Goal: Task Accomplishment & Management: Use online tool/utility

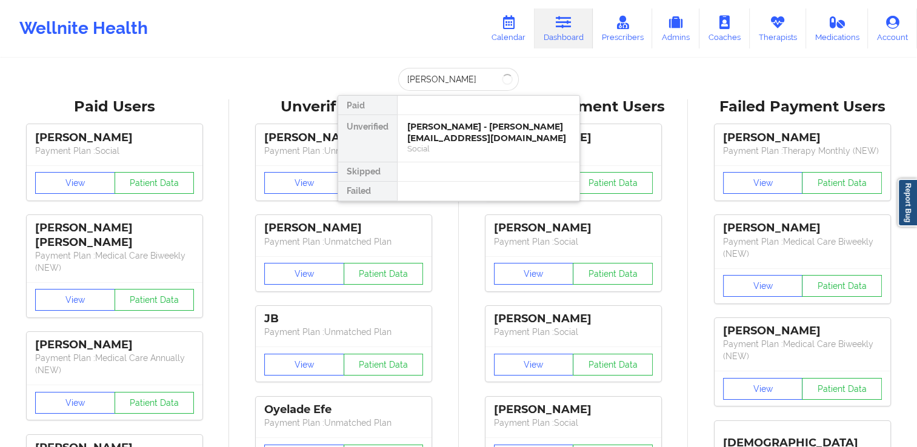
click at [402, 80] on input "Carter" at bounding box center [458, 79] width 120 height 23
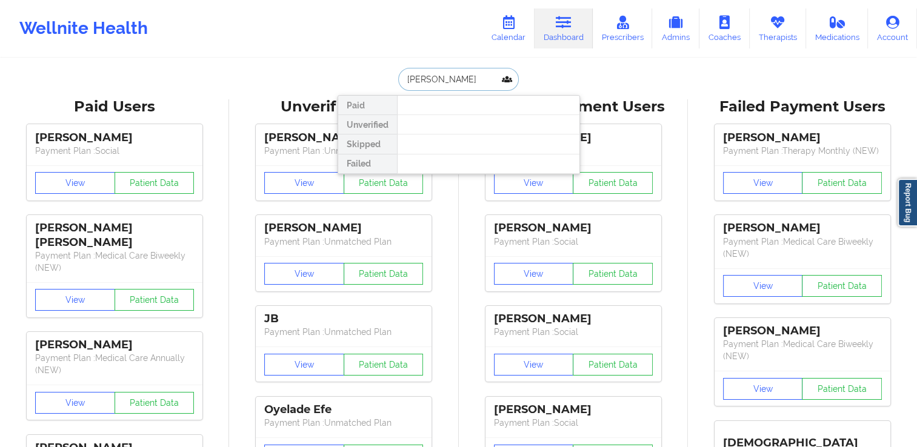
drag, startPoint x: 456, startPoint y: 78, endPoint x: 380, endPoint y: 88, distance: 76.5
click at [380, 88] on div "ceasar Carter Paid Unverified Skipped Failed" at bounding box center [458, 79] width 242 height 23
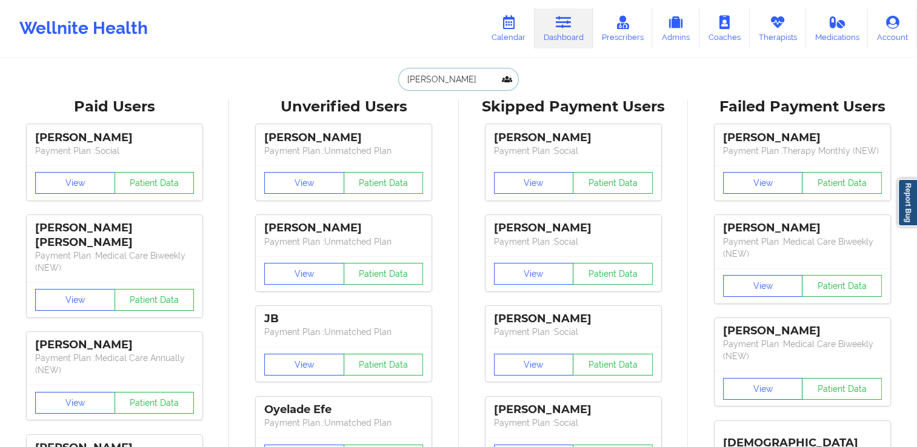
paste input "Ce"
type input "Cesar Carter"
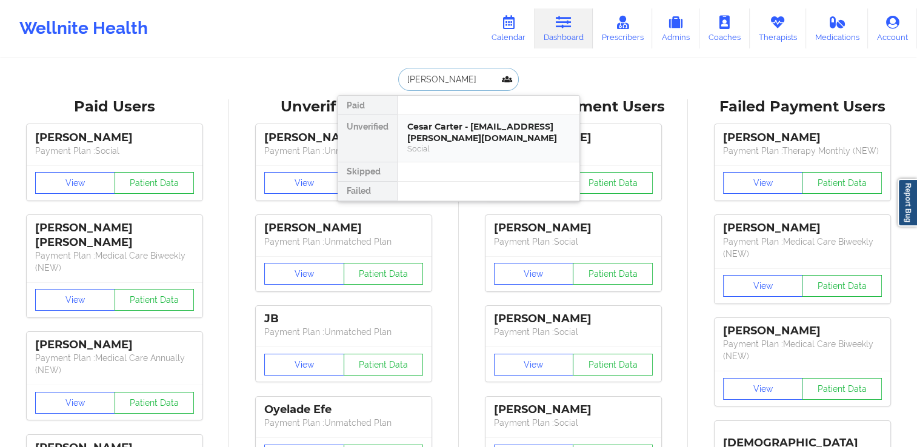
click at [444, 125] on div "Cesar Carter - cesar.carter@me.com" at bounding box center [488, 132] width 162 height 22
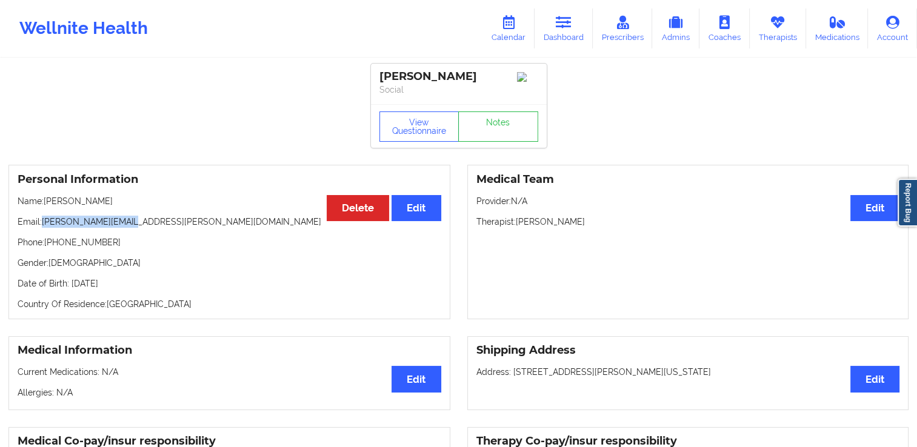
drag, startPoint x: 42, startPoint y: 228, endPoint x: 155, endPoint y: 228, distance: 113.3
click at [155, 228] on p "Email: cesar.carter@me.com" at bounding box center [230, 222] width 424 height 12
copy p "cesar.carter@me.com"
click at [511, 44] on link "Calendar" at bounding box center [508, 28] width 52 height 40
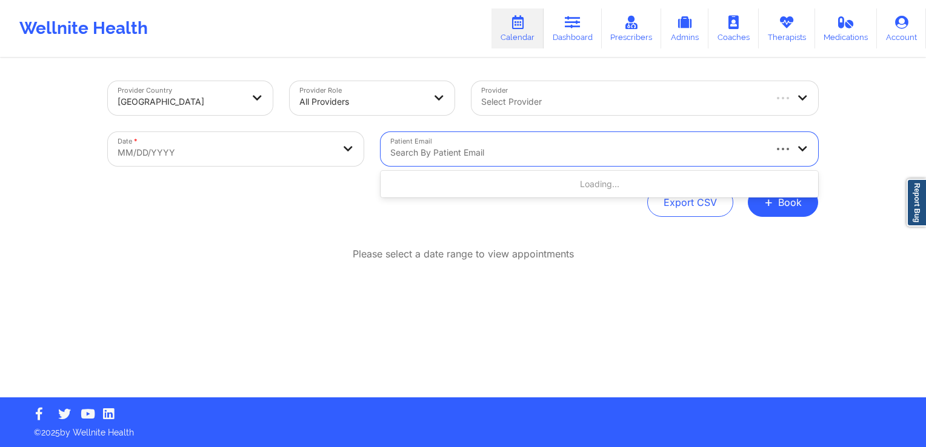
click at [500, 150] on div at bounding box center [576, 152] width 373 height 15
paste input "cesar.carter@me.com"
type input "cesar.carter@me.com"
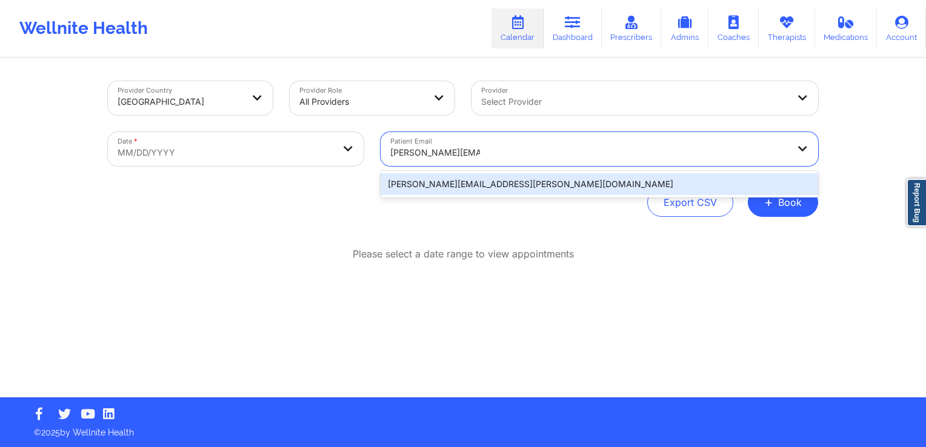
click at [477, 188] on div "cesar.carter@me.com" at bounding box center [598, 184] width 437 height 22
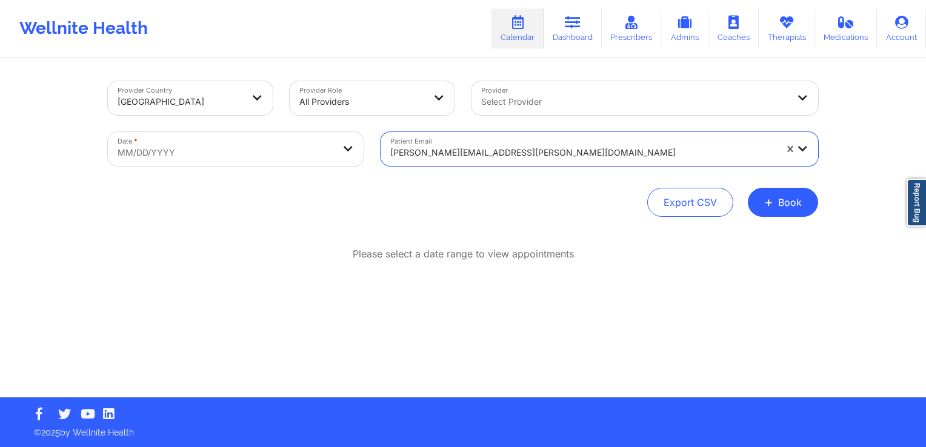
select select "2025-8"
select select "2025-9"
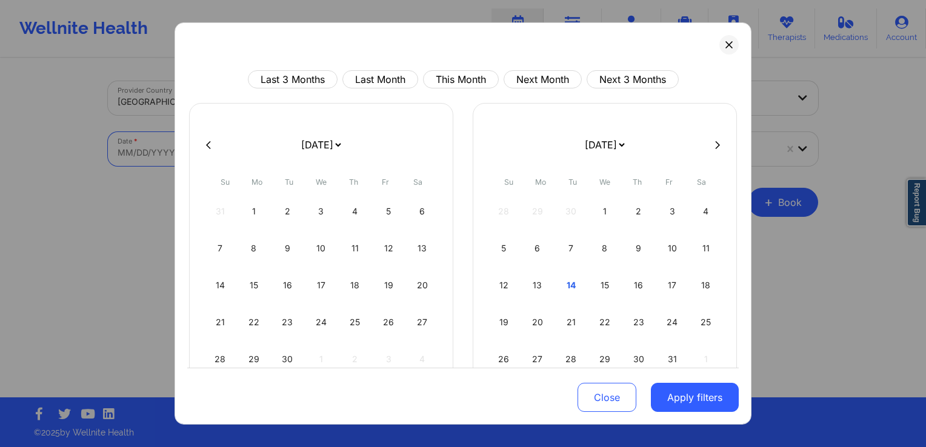
click at [245, 138] on body "Wellnite Health Calendar Dashboard Prescribers Admins Coaches Therapists Medica…" at bounding box center [463, 223] width 926 height 447
click at [293, 251] on div "9" at bounding box center [287, 248] width 31 height 34
select select "2025-8"
select select "2025-9"
click at [290, 251] on div "9" at bounding box center [287, 248] width 31 height 34
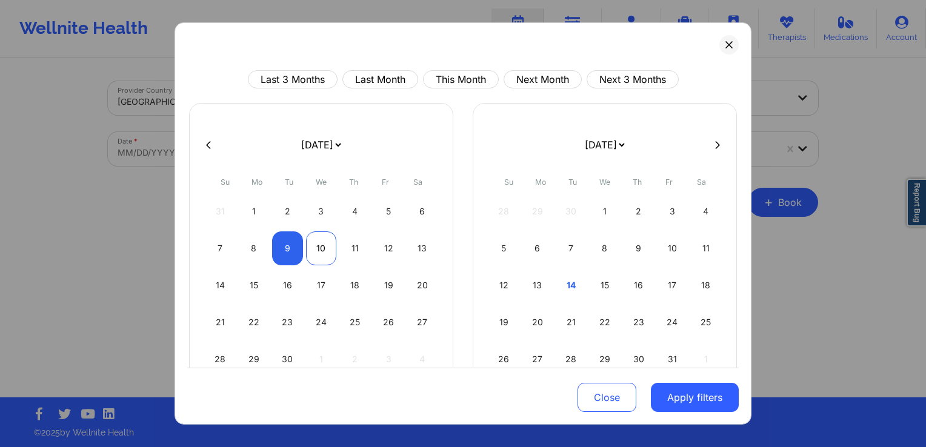
select select "2025-8"
select select "2025-9"
click at [708, 392] on button "Apply filters" at bounding box center [695, 397] width 88 height 29
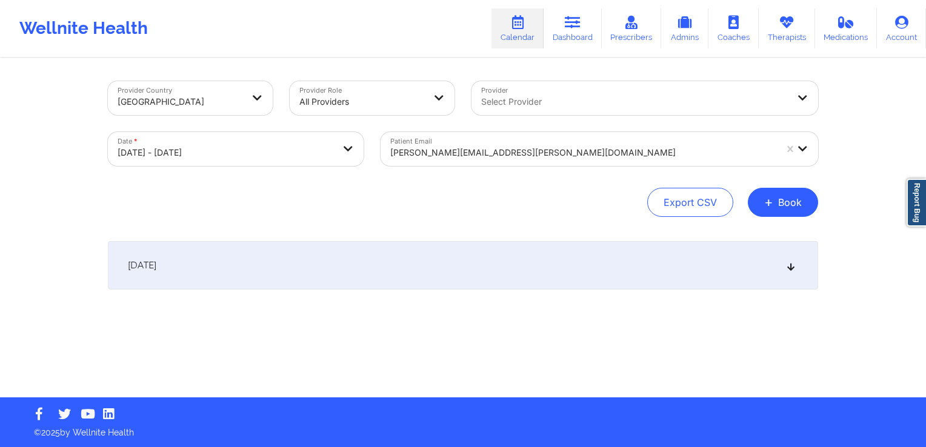
click at [366, 281] on div "September 9, 2025" at bounding box center [463, 265] width 710 height 48
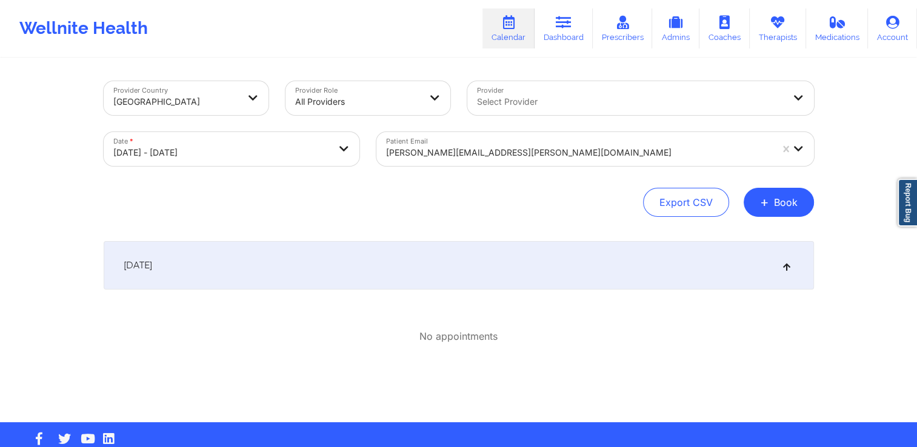
click at [268, 159] on body "Wellnite Health Calendar Dashboard Prescribers Admins Coaches Therapists Medica…" at bounding box center [458, 223] width 917 height 447
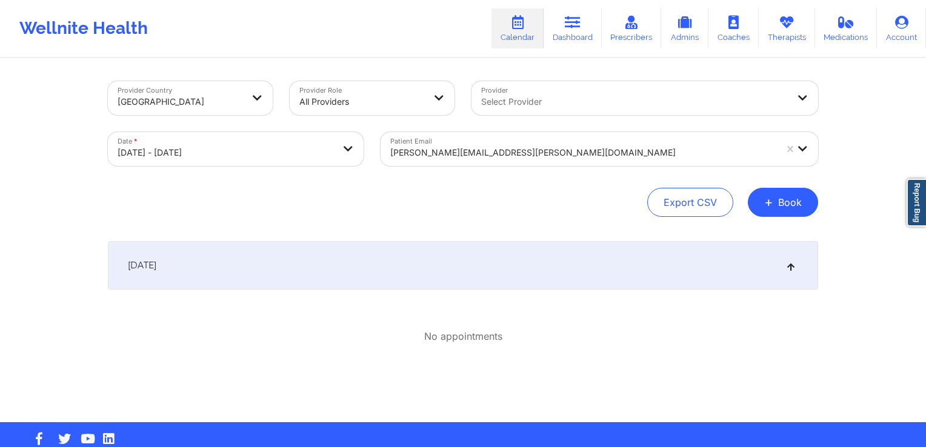
select select "2025-8"
select select "2025-9"
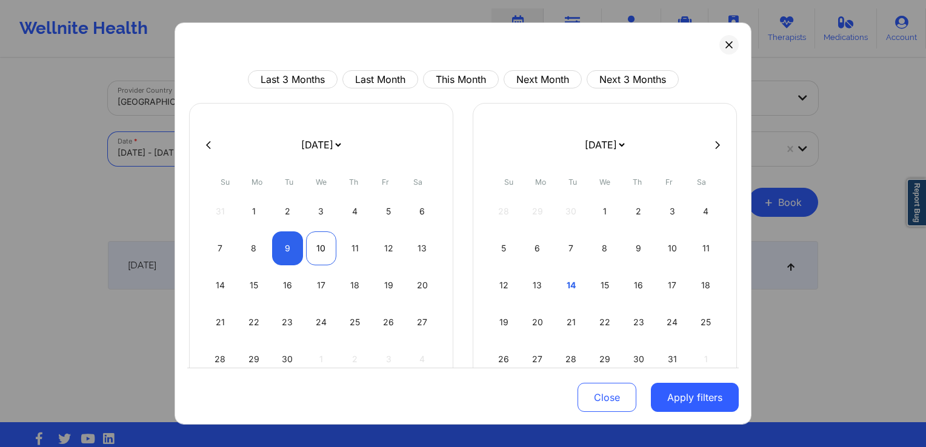
click at [330, 253] on div "10" at bounding box center [321, 248] width 31 height 34
select select "2025-8"
select select "2025-9"
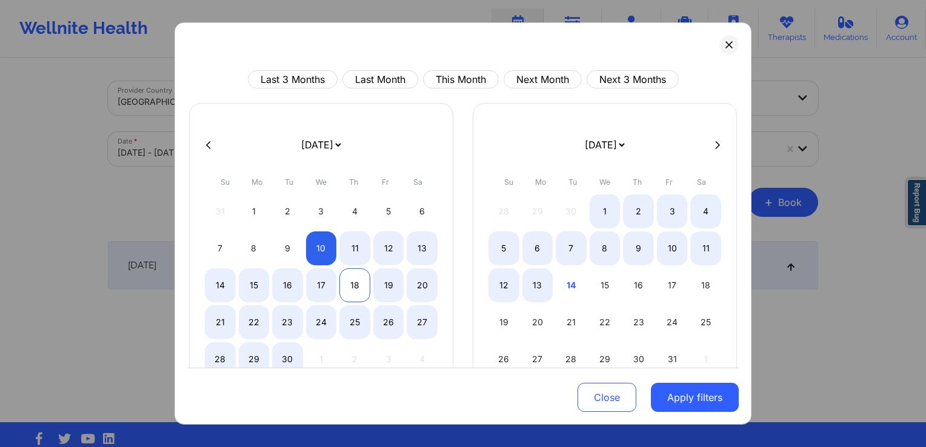
select select "2025-8"
select select "2025-9"
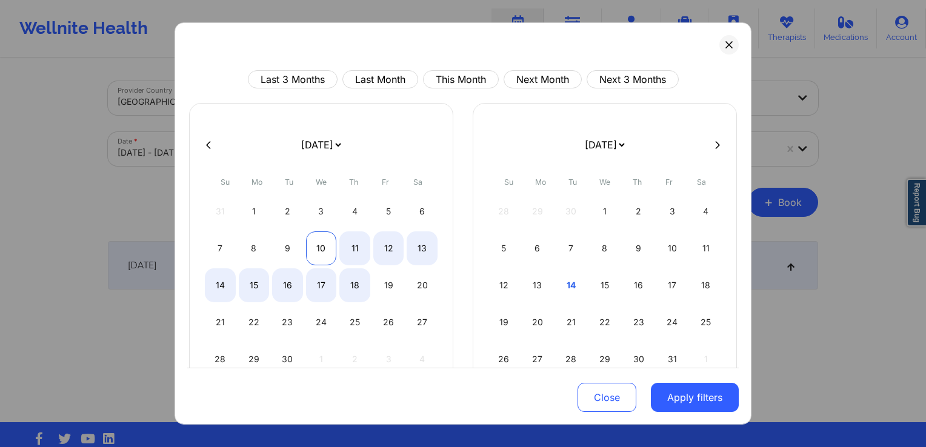
select select "2025-8"
select select "2025-9"
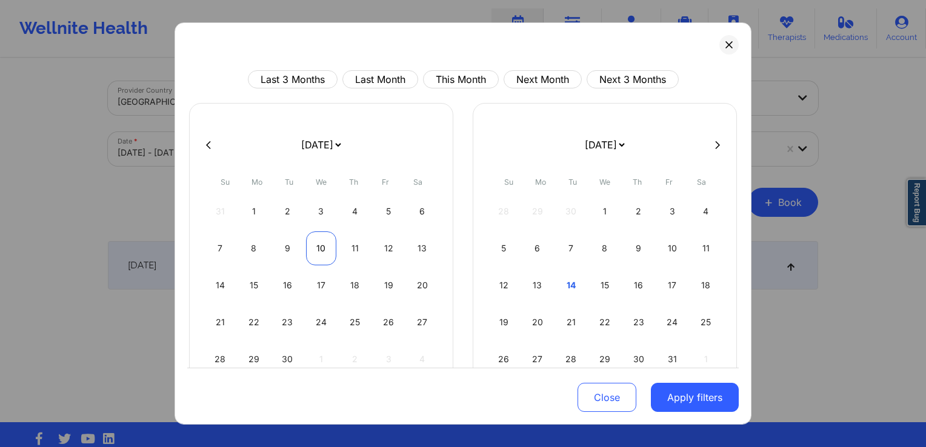
click at [321, 246] on div "10" at bounding box center [321, 248] width 31 height 34
select select "2025-8"
select select "2025-9"
click at [684, 397] on button "Apply filters" at bounding box center [695, 397] width 88 height 29
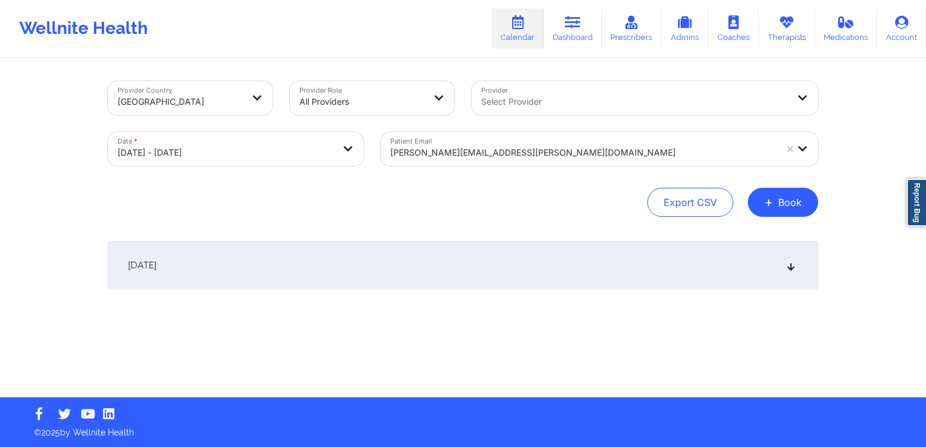
click at [480, 277] on div "September 10, 2025" at bounding box center [463, 265] width 710 height 48
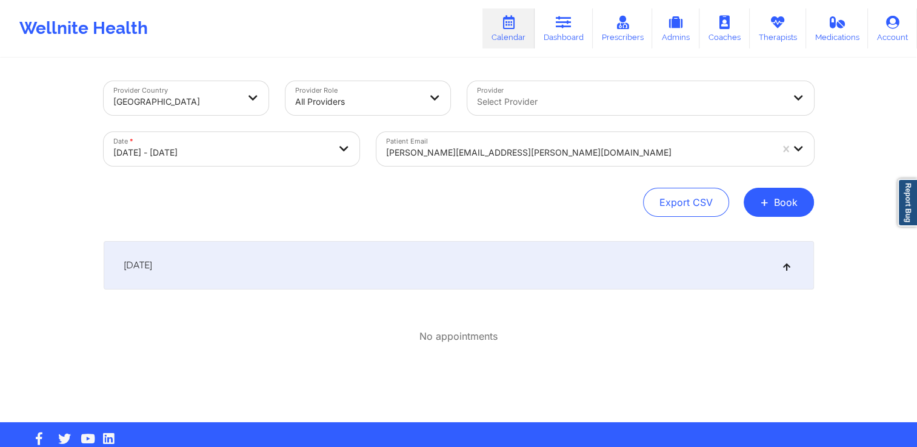
select select "2025-8"
select select "2025-9"
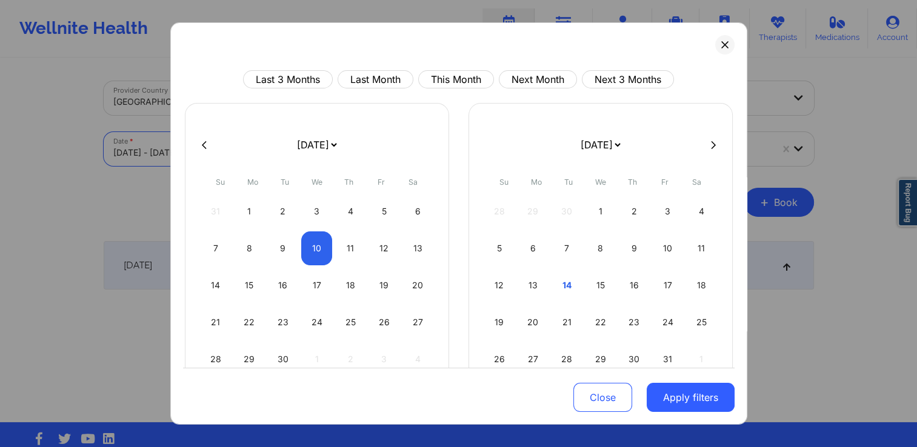
click at [262, 151] on body "Wellnite Health Calendar Dashboard Prescribers Admins Coaches Therapists Medica…" at bounding box center [458, 223] width 917 height 447
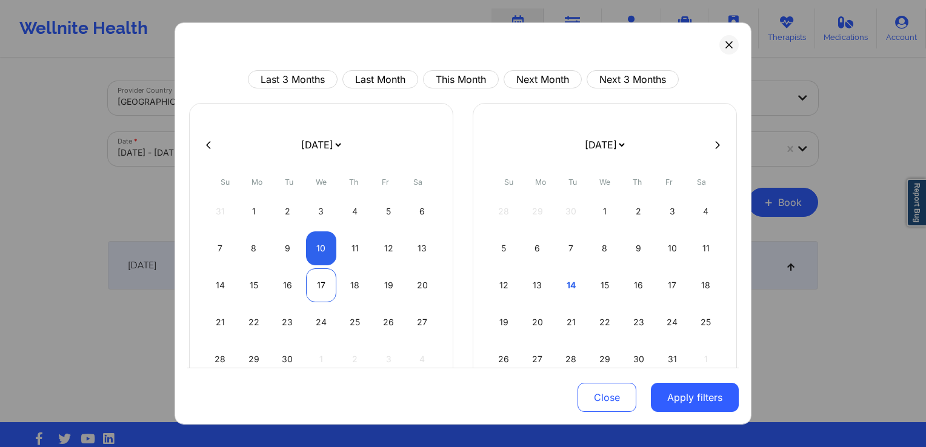
click at [317, 285] on div "17" at bounding box center [321, 285] width 31 height 34
select select "2025-8"
select select "2025-9"
click at [319, 291] on div "17" at bounding box center [321, 285] width 31 height 34
select select "2025-8"
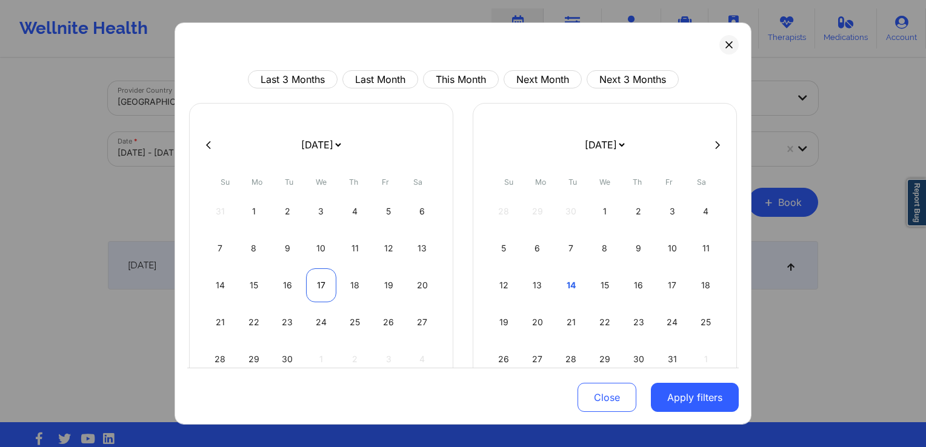
select select "2025-9"
click at [713, 395] on button "Apply filters" at bounding box center [695, 397] width 88 height 29
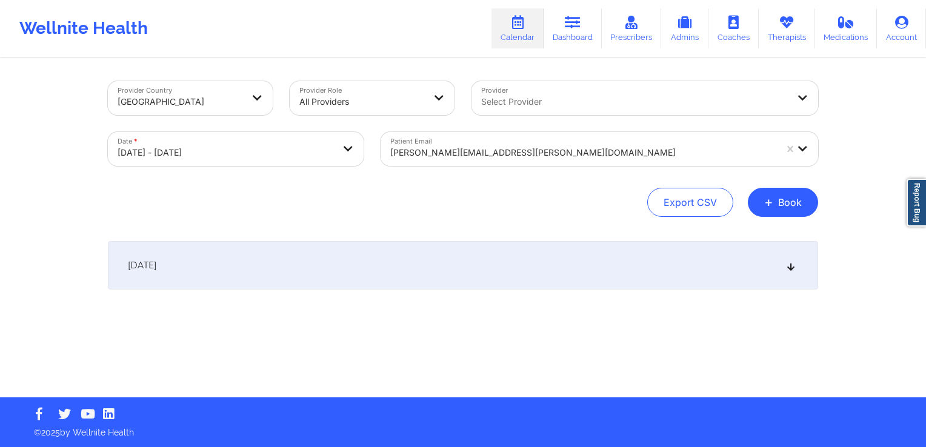
click at [393, 256] on div "September 17, 2025" at bounding box center [463, 265] width 710 height 48
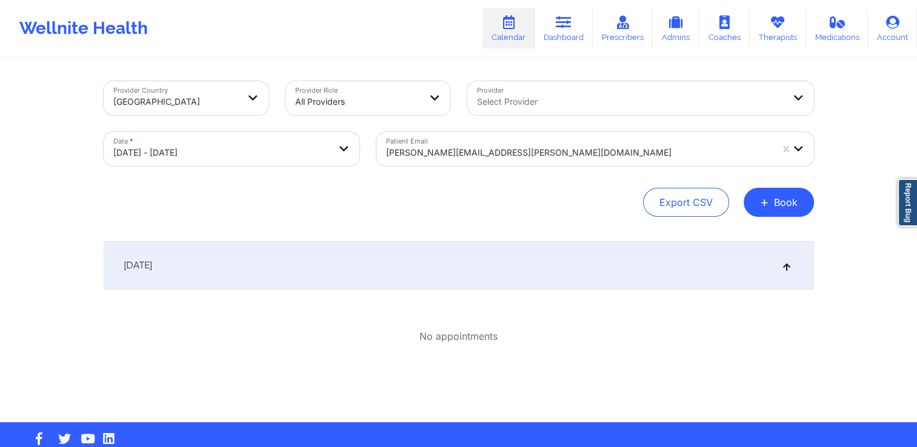
click at [323, 152] on body "Wellnite Health Calendar Dashboard Prescribers Admins Coaches Therapists Medica…" at bounding box center [458, 223] width 917 height 447
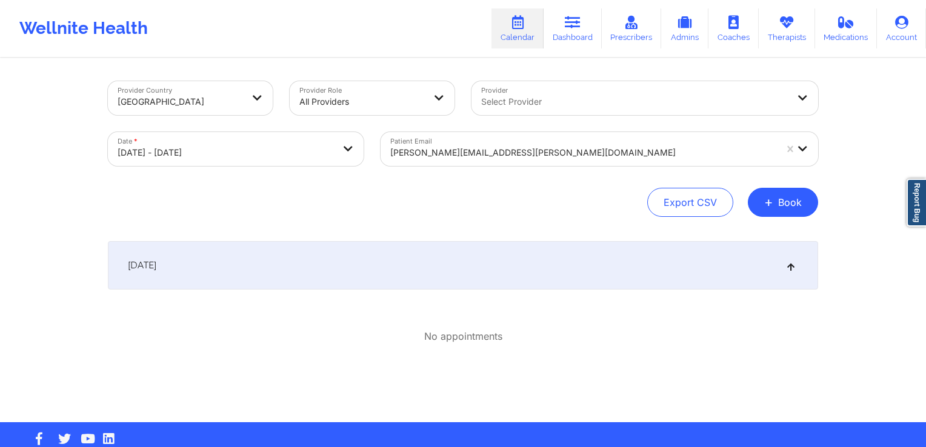
select select "2025-8"
select select "2025-9"
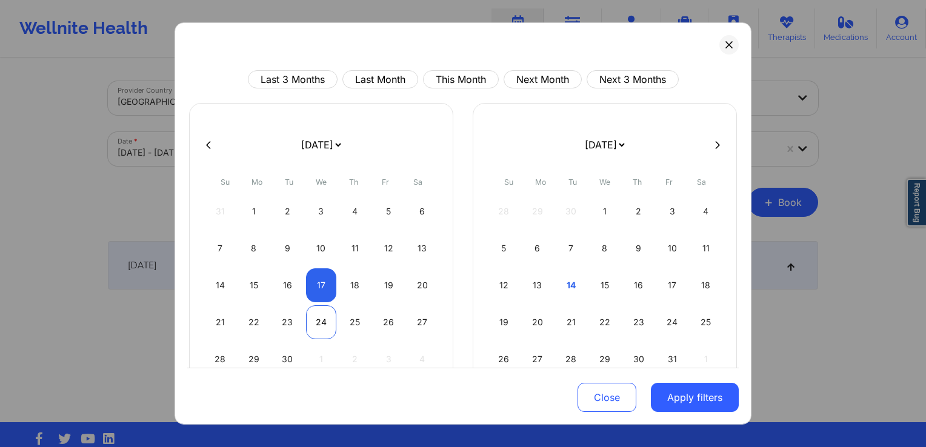
click at [310, 319] on div "24" at bounding box center [321, 322] width 31 height 34
select select "2025-8"
select select "2025-9"
click at [316, 324] on div "24" at bounding box center [321, 322] width 31 height 34
select select "2025-8"
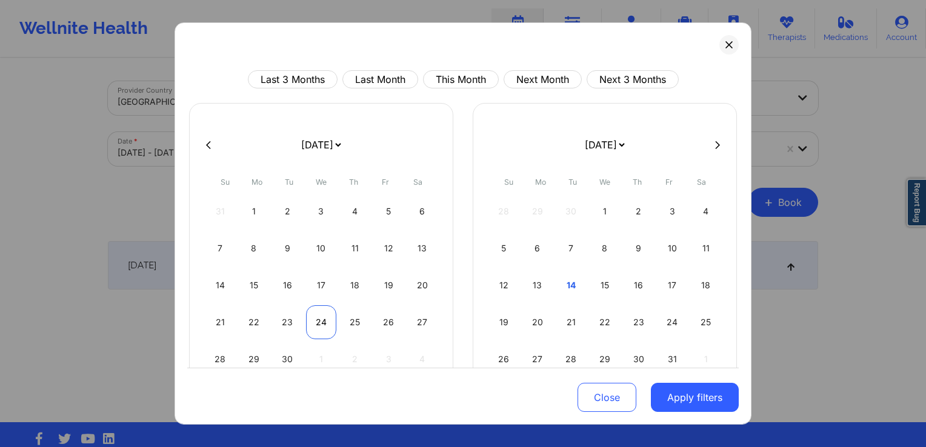
select select "2025-9"
click at [697, 399] on button "Apply filters" at bounding box center [695, 397] width 88 height 29
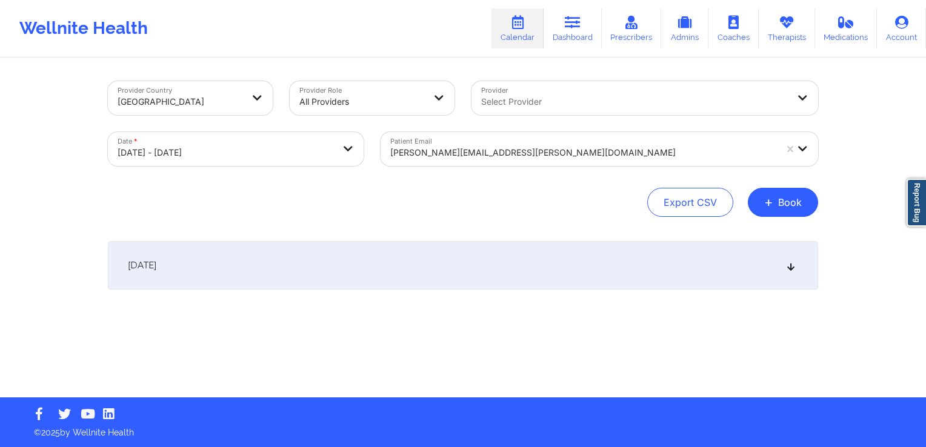
click at [507, 258] on div "September 24, 2025" at bounding box center [463, 265] width 710 height 48
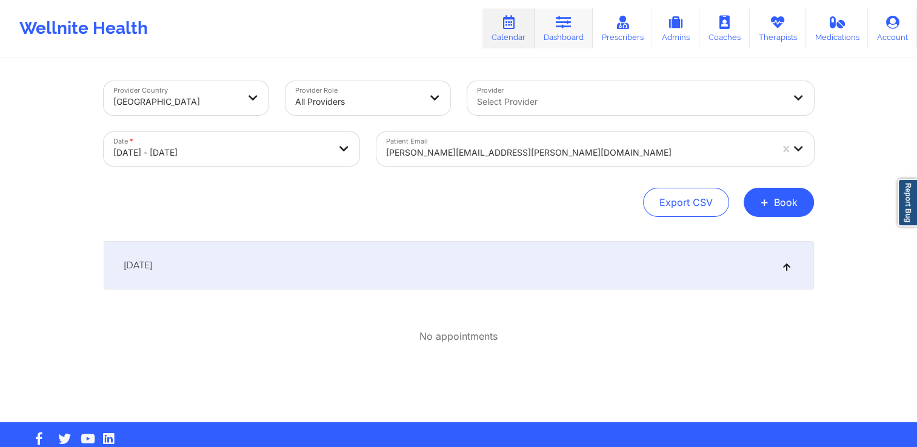
click at [563, 22] on icon at bounding box center [564, 22] width 16 height 13
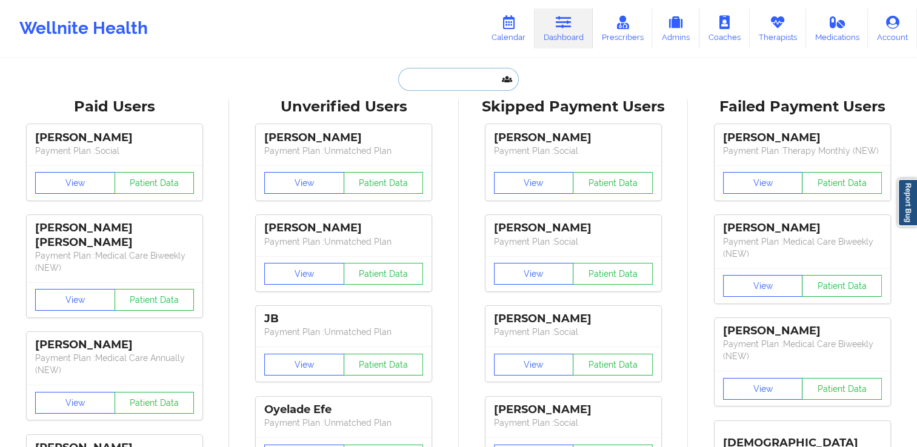
click at [439, 86] on input "text" at bounding box center [458, 79] width 120 height 23
paste input "c"
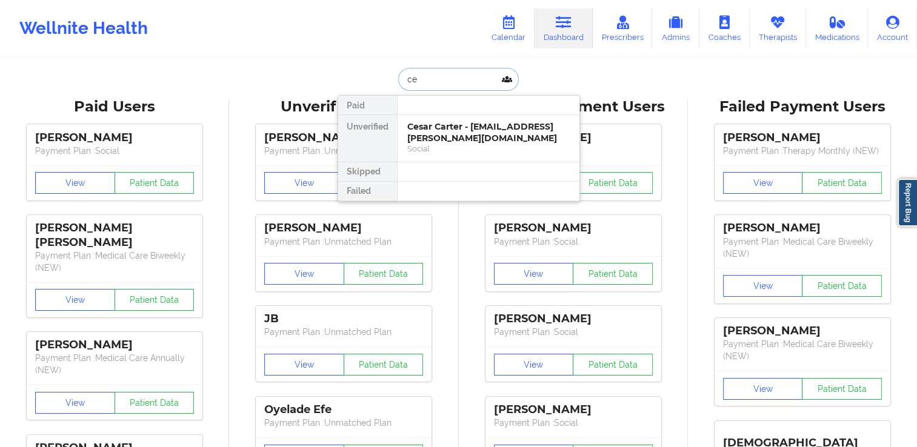
type input "cea"
click at [453, 131] on div "Cesar Carter - cesar.carter@me.com" at bounding box center [488, 132] width 162 height 22
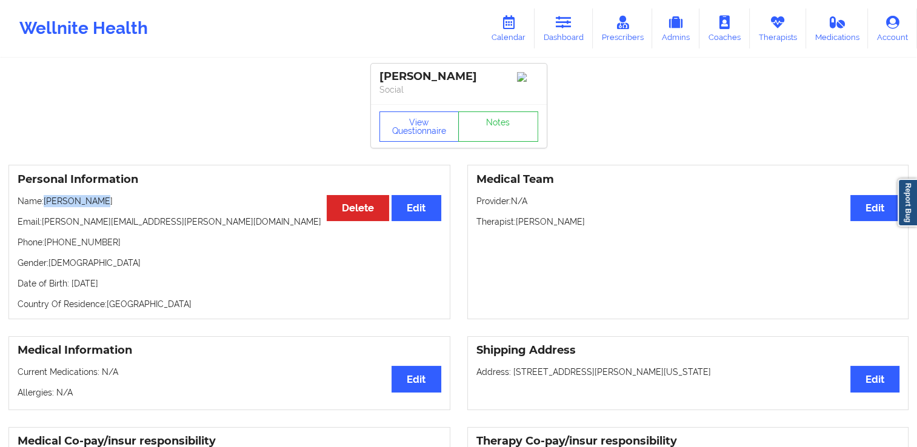
drag, startPoint x: 42, startPoint y: 201, endPoint x: 124, endPoint y: 202, distance: 81.8
click at [124, 202] on p "Name: Cesar Carter" at bounding box center [230, 201] width 424 height 12
click at [128, 202] on p "Name: Cesar Carter" at bounding box center [230, 201] width 424 height 12
click at [72, 204] on p "Name: Cesar Carter" at bounding box center [230, 201] width 424 height 12
click at [46, 204] on p "Name: Cesar Carter" at bounding box center [230, 201] width 424 height 12
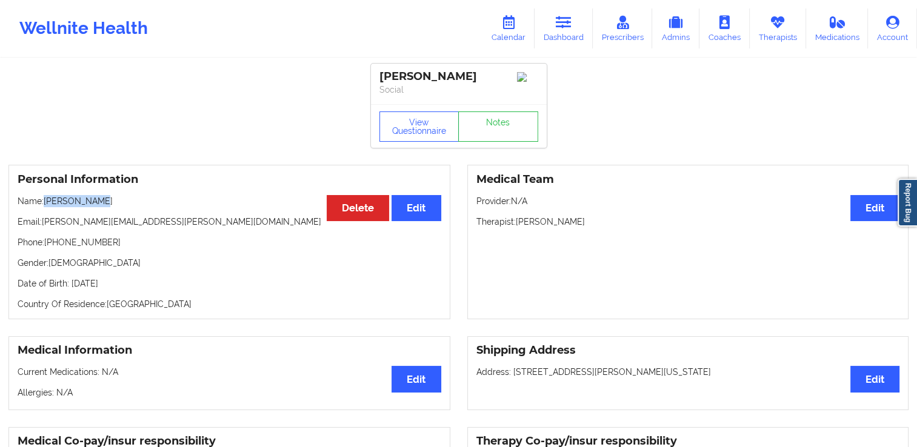
click at [111, 204] on p "Name: Cesar Carter" at bounding box center [230, 201] width 424 height 12
drag, startPoint x: 45, startPoint y: 204, endPoint x: 142, endPoint y: 205, distance: 96.9
click at [142, 205] on p "Name: Cesar Carter" at bounding box center [230, 201] width 424 height 12
copy p "Cesar Carter"
click at [482, 127] on link "Notes" at bounding box center [498, 126] width 80 height 30
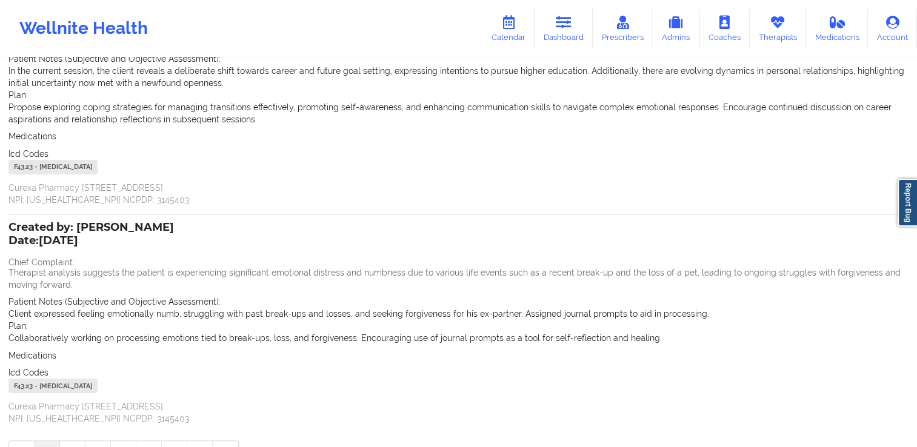
scroll to position [182, 0]
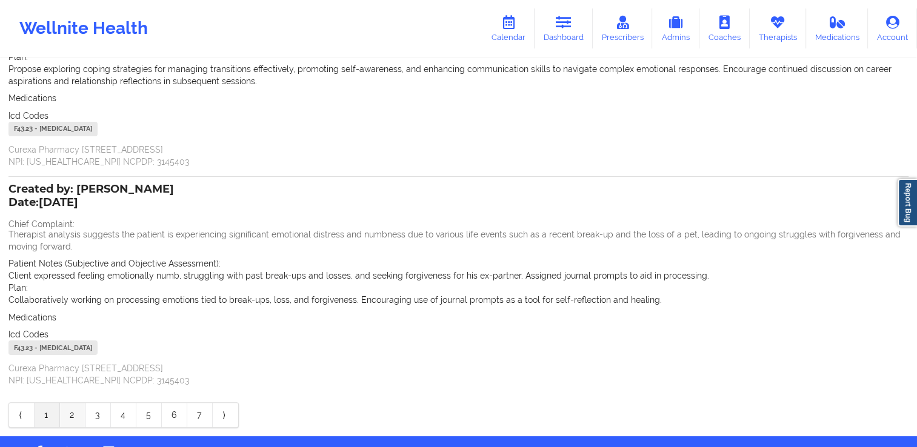
click at [69, 414] on link "2" at bounding box center [72, 415] width 25 height 24
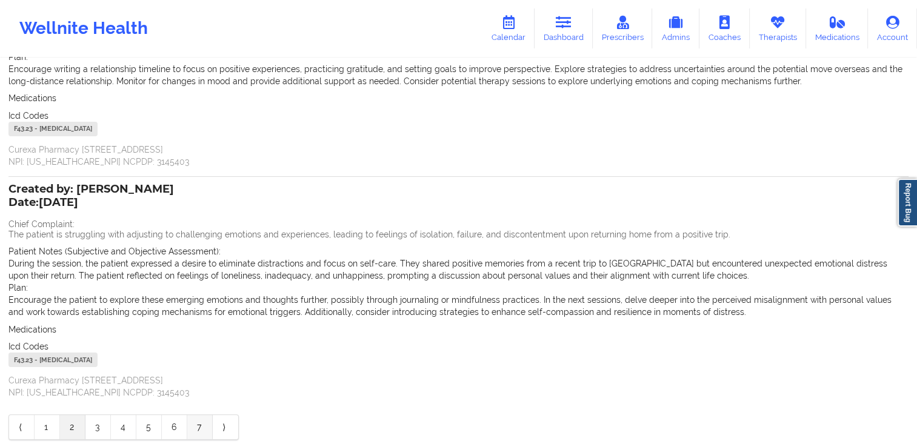
click at [208, 423] on link "7" at bounding box center [199, 427] width 25 height 24
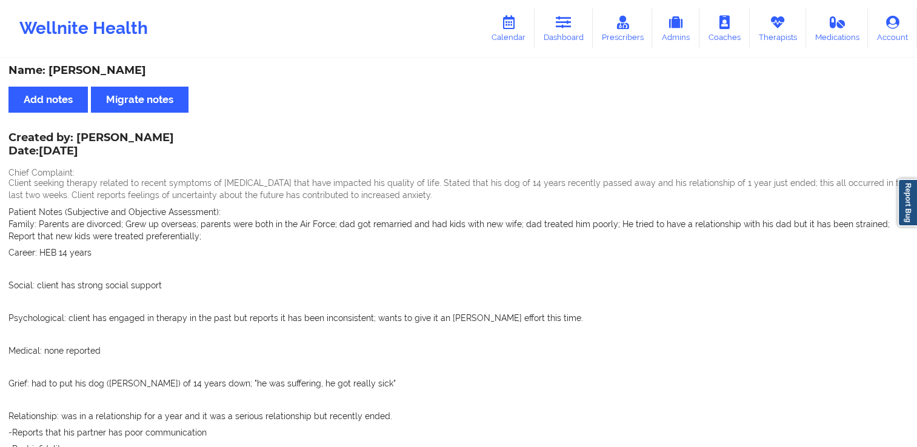
scroll to position [0, 0]
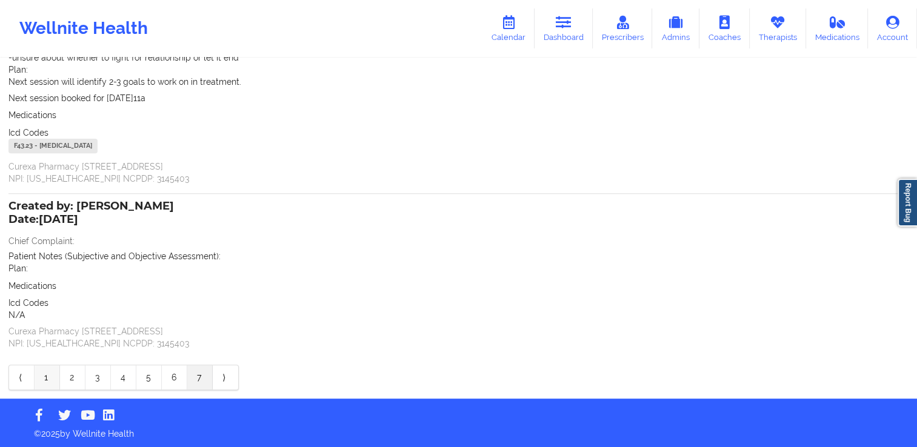
click at [48, 382] on link "1" at bounding box center [47, 377] width 25 height 24
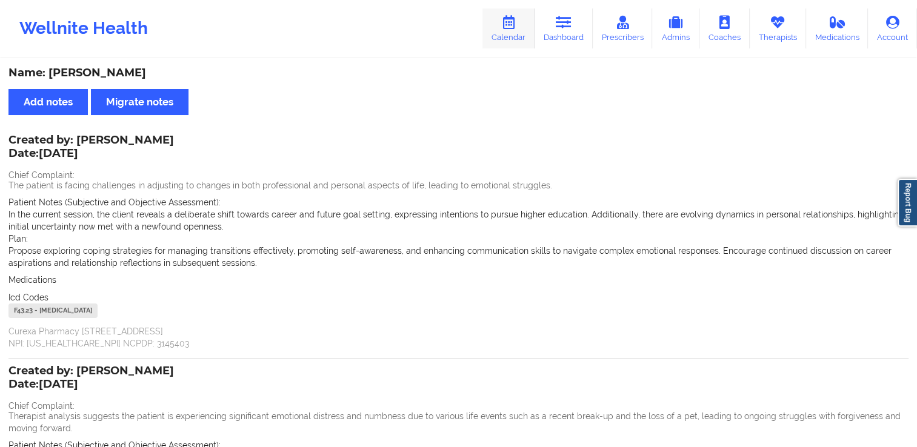
click at [517, 35] on link "Calendar" at bounding box center [508, 28] width 52 height 40
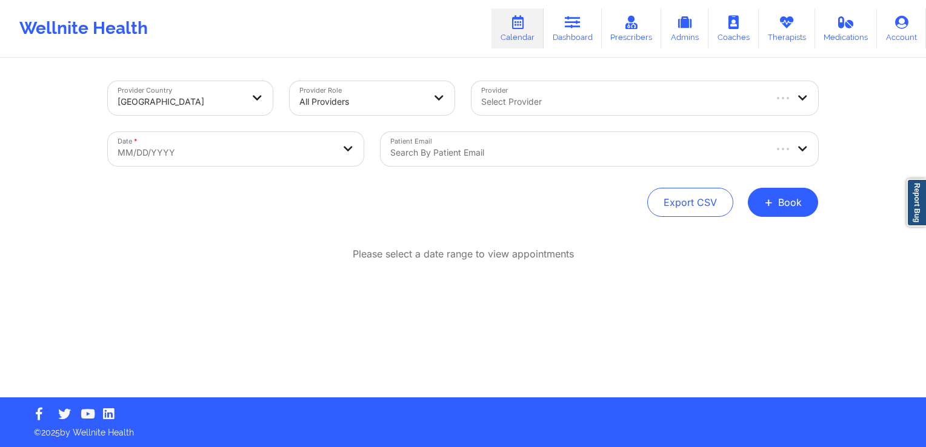
click at [526, 87] on div "Select Provider" at bounding box center [617, 98] width 293 height 34
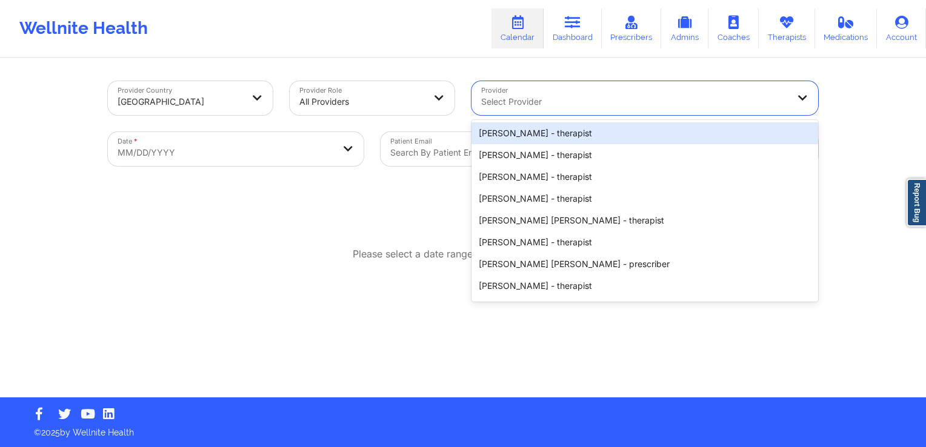
paste input "NADIA SIMPLICE"
type input "NADIA SIMPLICE"
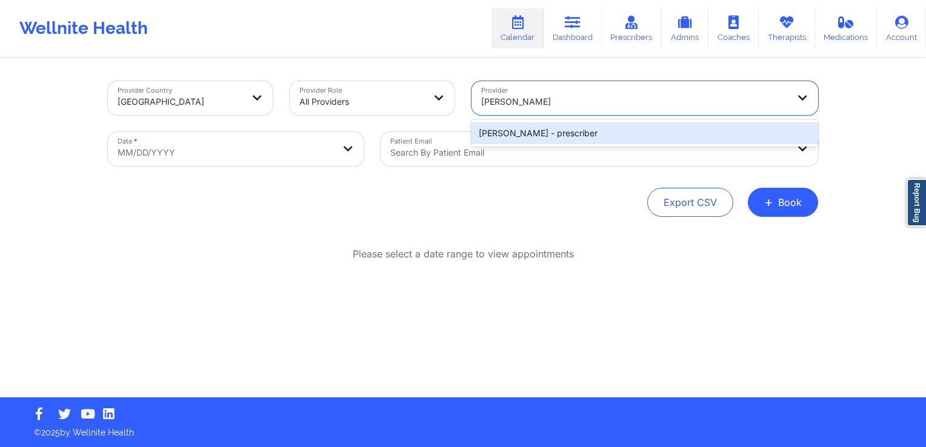
click at [540, 137] on div "Nadia Simplice - prescriber" at bounding box center [644, 133] width 347 height 22
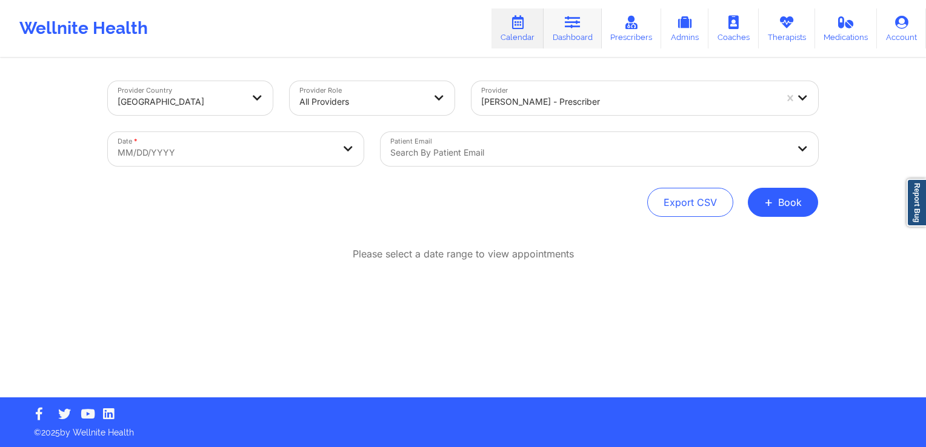
click at [570, 31] on link "Dashboard" at bounding box center [572, 28] width 58 height 40
